Goal: Transaction & Acquisition: Purchase product/service

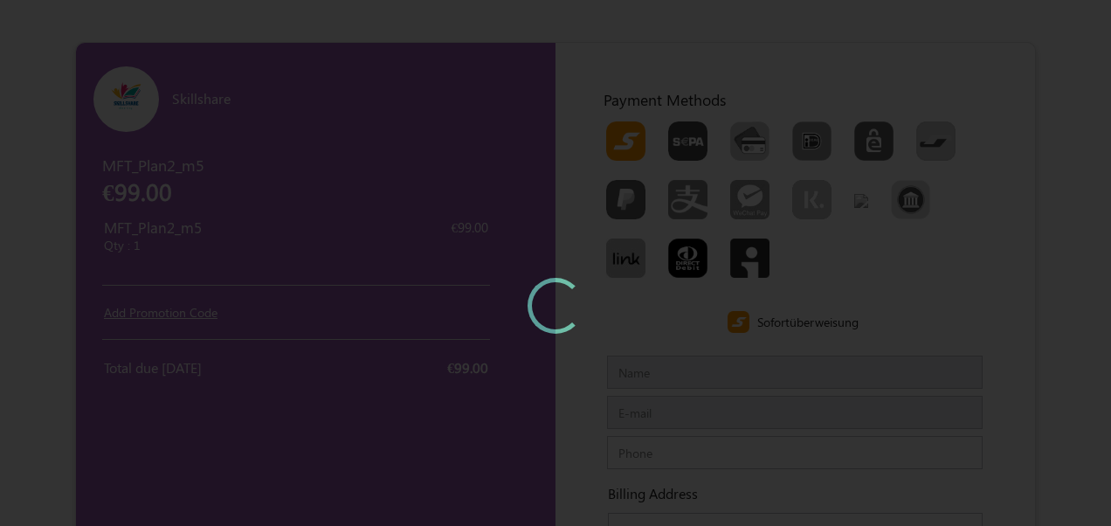
type input "MFTCustomernew"
type input "[EMAIL_ADDRESS][DOMAIN_NAME]"
type input "999999999"
type input "[PERSON_NAME] plazasri [GEOGRAPHIC_DATA]"
type input "600100600100"
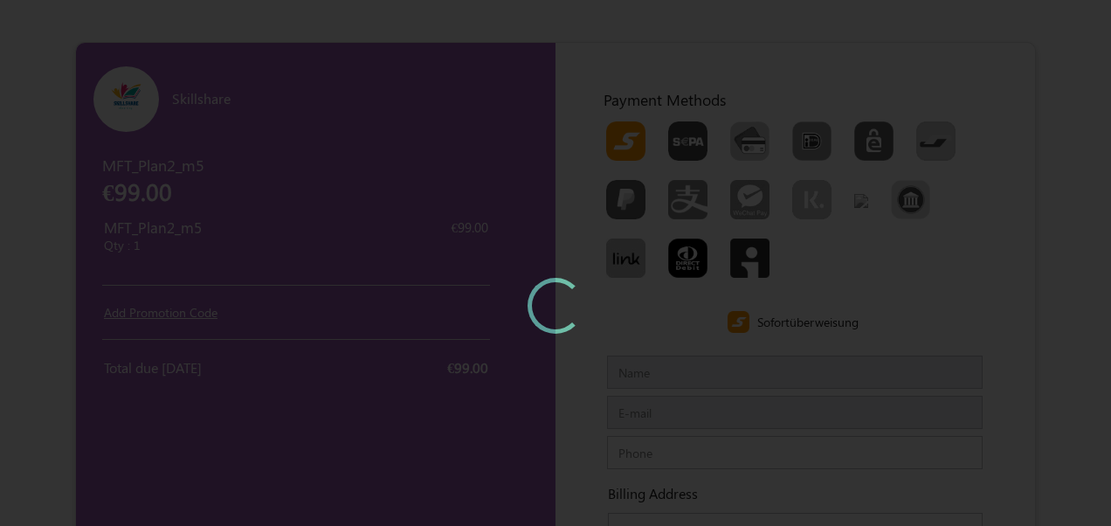
type input "chennaichennai"
type input "IndiaIndia"
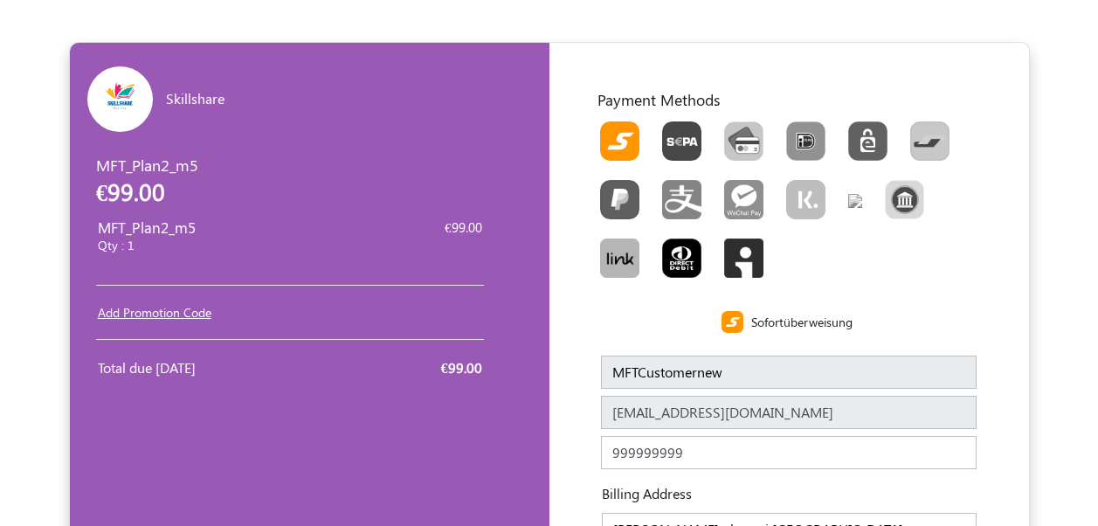
click at [623, 147] on img "Toolbar with button groups" at bounding box center [619, 140] width 39 height 39
click at [611, 133] on input "Toolbar with button groups" at bounding box center [605, 126] width 11 height 11
radio input "true"
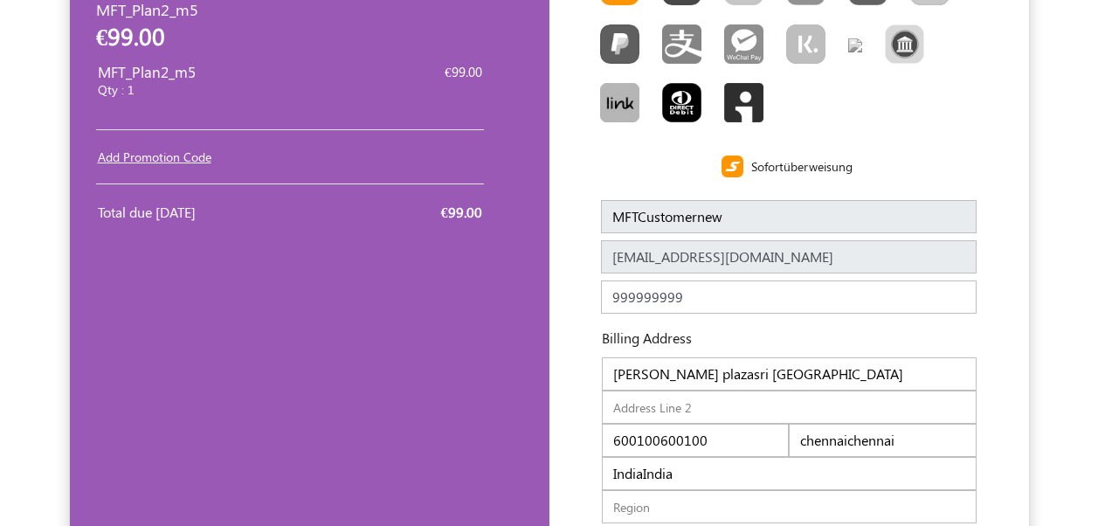
scroll to position [262, 0]
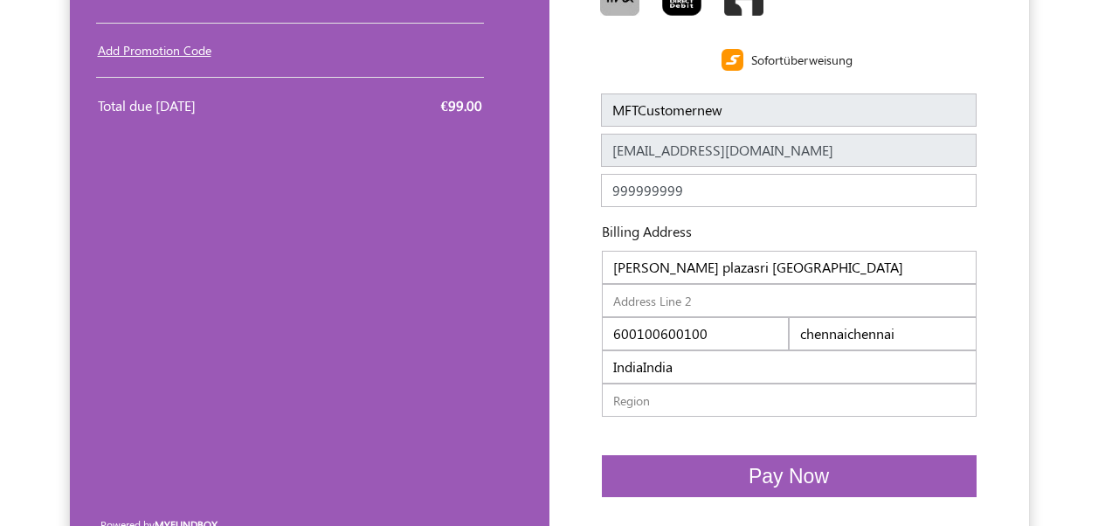
click at [868, 270] on input "[PERSON_NAME] plazasri [GEOGRAPHIC_DATA]" at bounding box center [789, 267] width 375 height 33
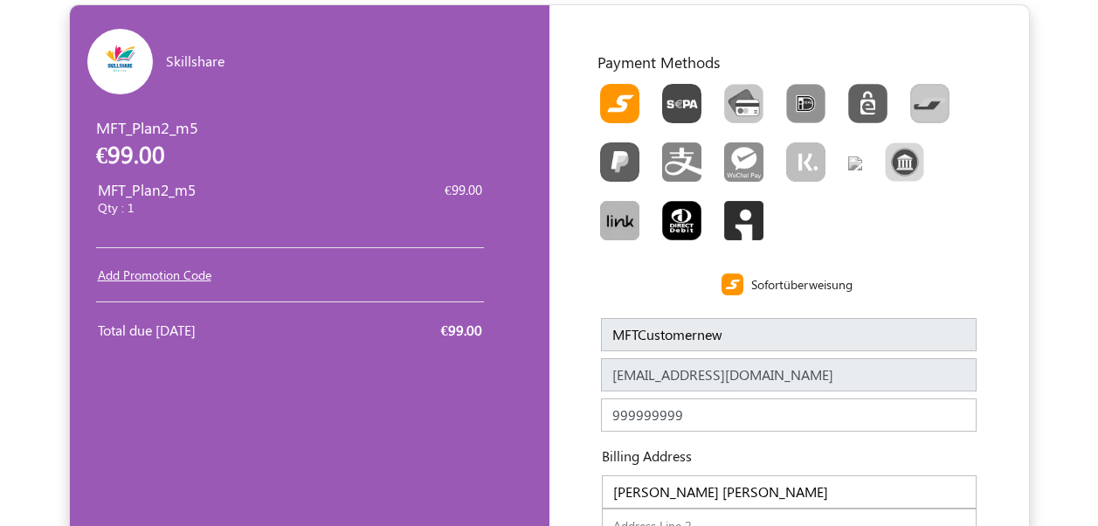
scroll to position [0, 0]
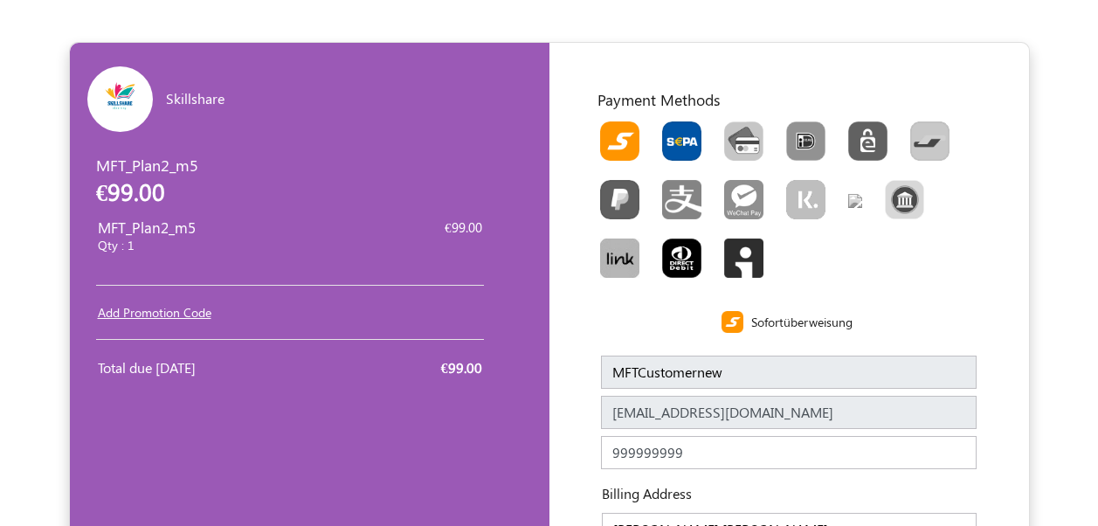
type input "[PERSON_NAME] [PERSON_NAME]"
click at [693, 151] on img "Toolbar with button groups" at bounding box center [681, 140] width 39 height 39
click at [673, 133] on input "Toolbar with button groups" at bounding box center [667, 126] width 11 height 11
radio input "true"
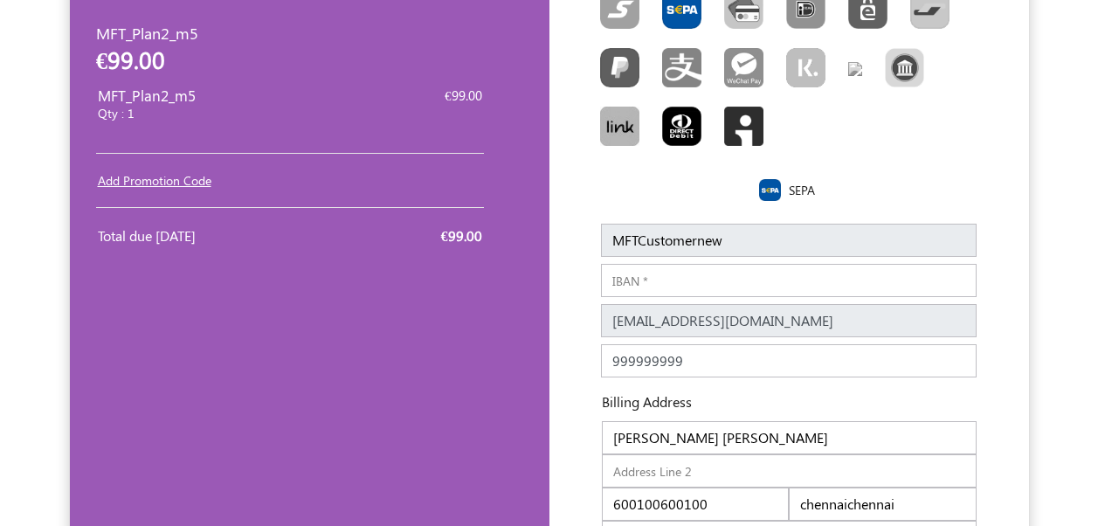
scroll to position [175, 0]
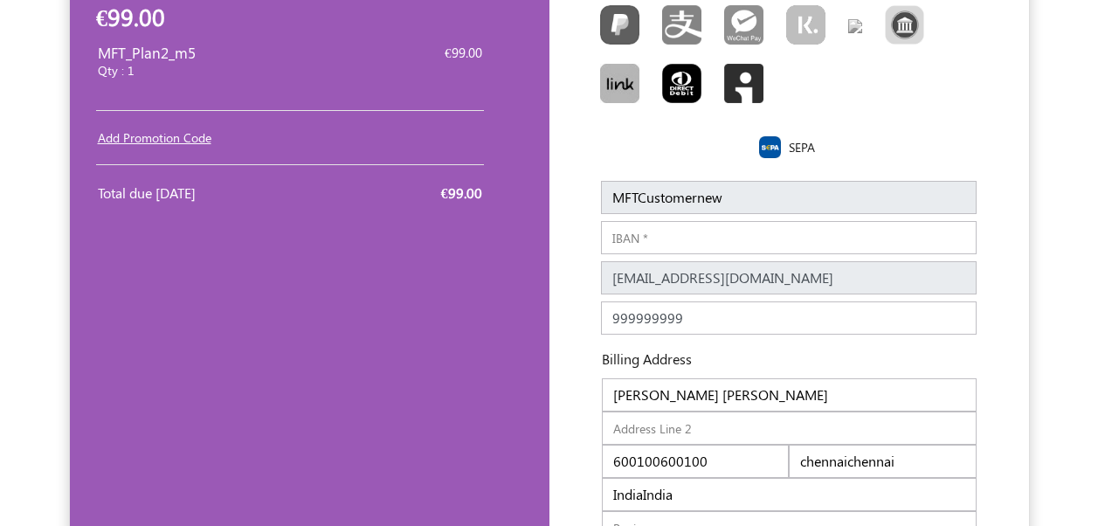
click at [673, 234] on input "IBAN" at bounding box center [788, 237] width 375 height 33
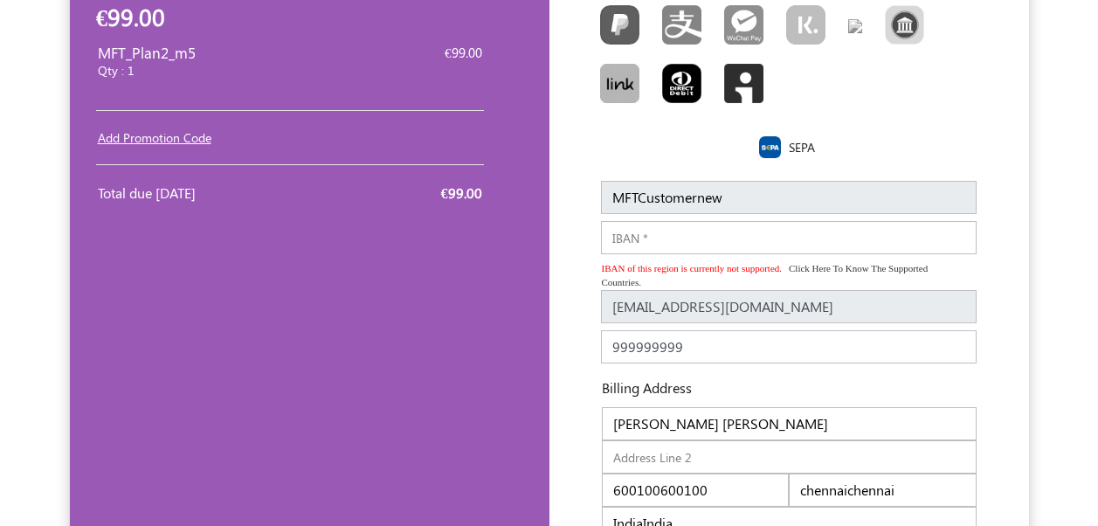
click at [662, 244] on input "IBAN" at bounding box center [788, 237] width 375 height 33
paste input "[FINANCIAL_ID]"
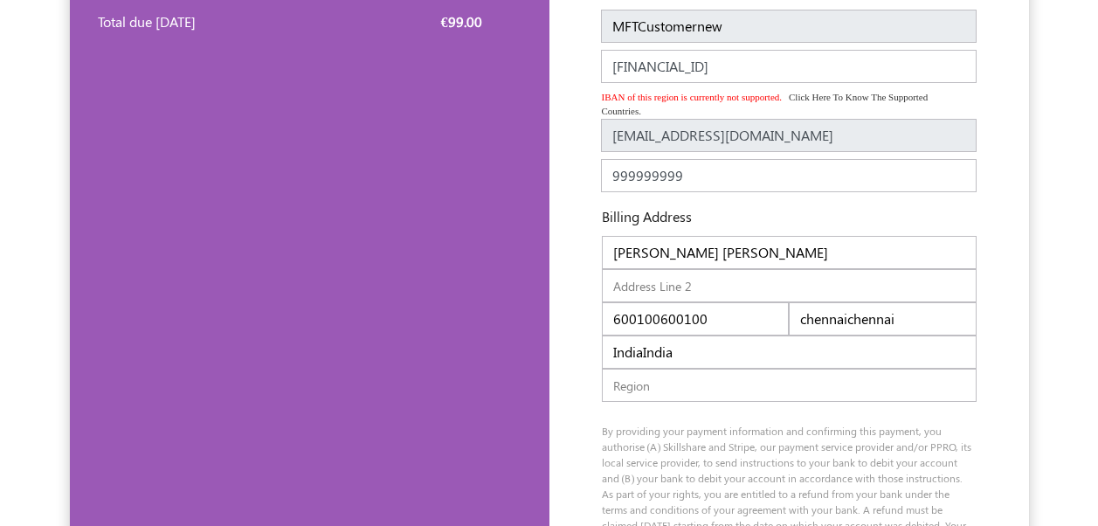
scroll to position [349, 0]
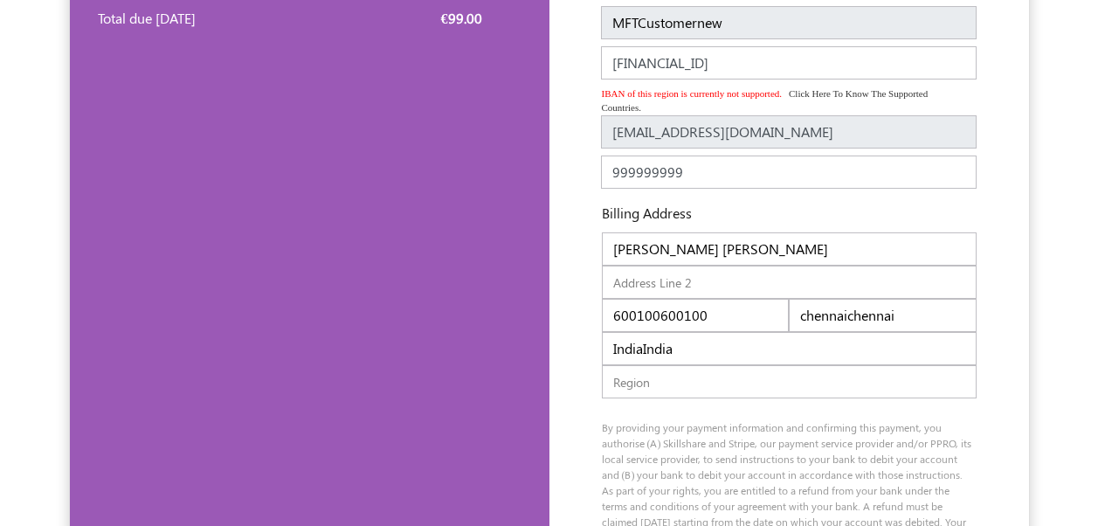
type input "[FINANCIAL_ID]"
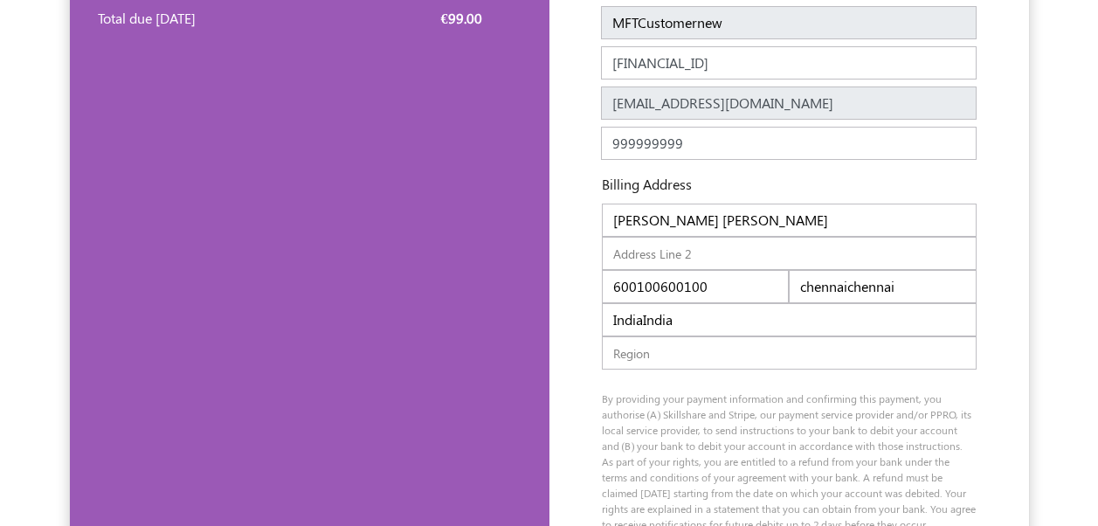
click at [715, 314] on div "Billing Address Sri Koushiga plazasri koushi 600100600100 chennaichennai IndiaI…" at bounding box center [789, 279] width 401 height 224
type input "600100"
click at [899, 290] on input "chennaichennai" at bounding box center [882, 286] width 188 height 33
type input "chennai"
click at [753, 316] on input "IndiaIndia" at bounding box center [789, 319] width 375 height 33
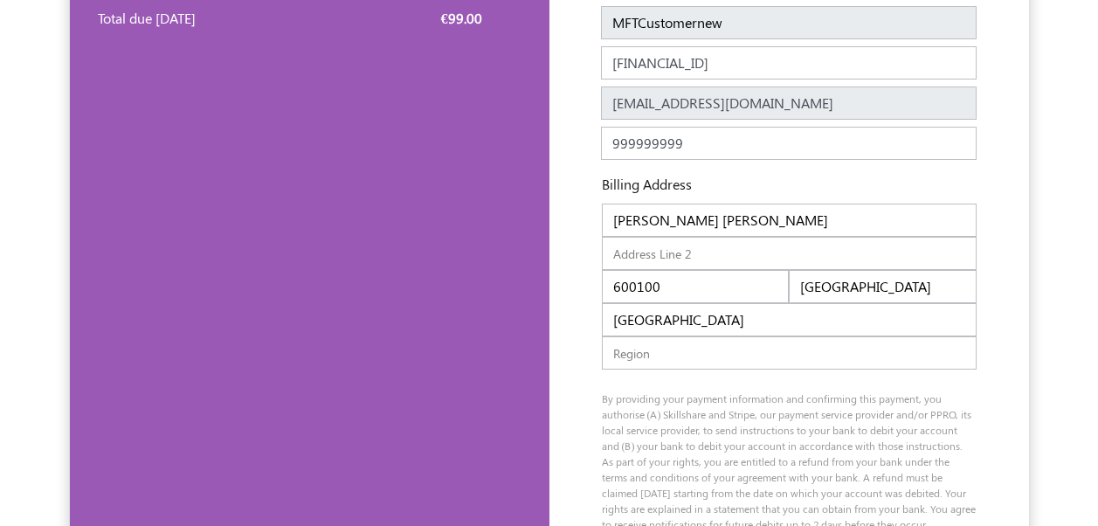
type input "India"
click at [795, 217] on input "Sri Koushiga plazasri koushi" at bounding box center [789, 219] width 375 height 33
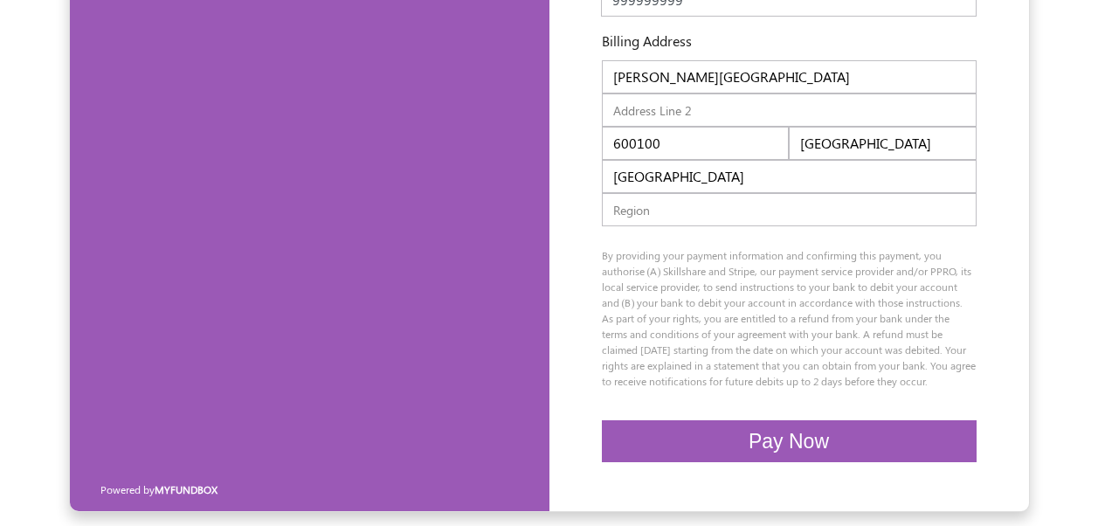
scroll to position [508, 0]
type input "Sri Koushiga plaza"
click at [802, 452] on button "Pay Now" at bounding box center [789, 441] width 375 height 43
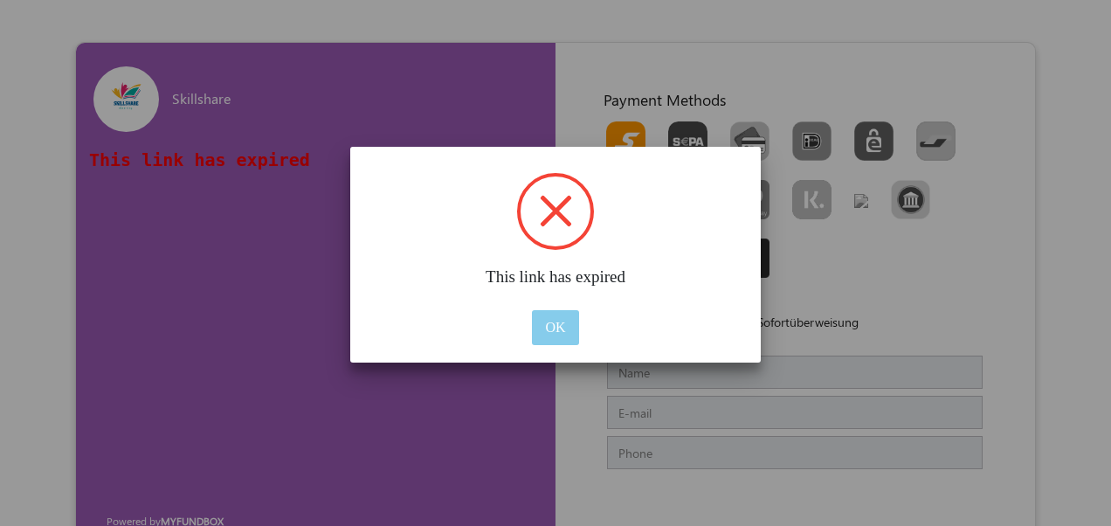
click at [567, 322] on button "OK" at bounding box center [555, 327] width 46 height 35
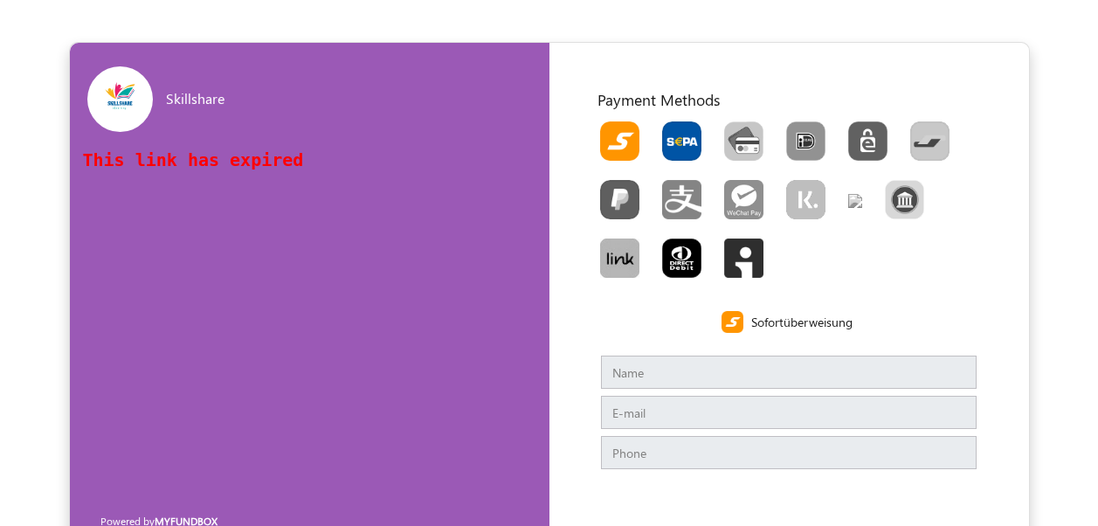
click at [686, 159] on img "Toolbar with button groups" at bounding box center [681, 140] width 39 height 39
click at [673, 133] on input "Toolbar with button groups" at bounding box center [667, 126] width 11 height 11
radio input "true"
